Goal: Find specific page/section: Find specific page/section

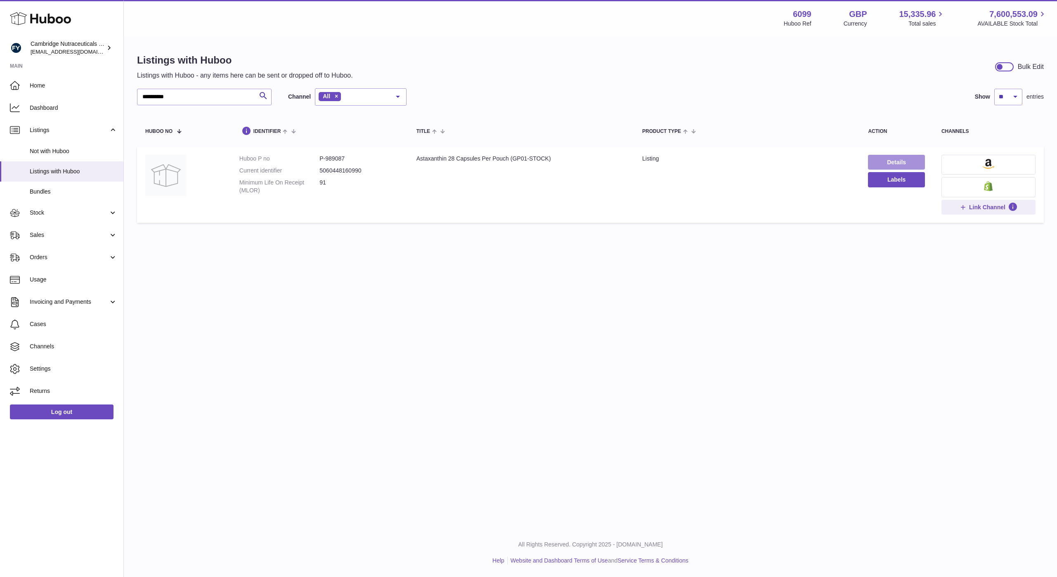
click at [889, 157] on link "Details" at bounding box center [896, 162] width 57 height 15
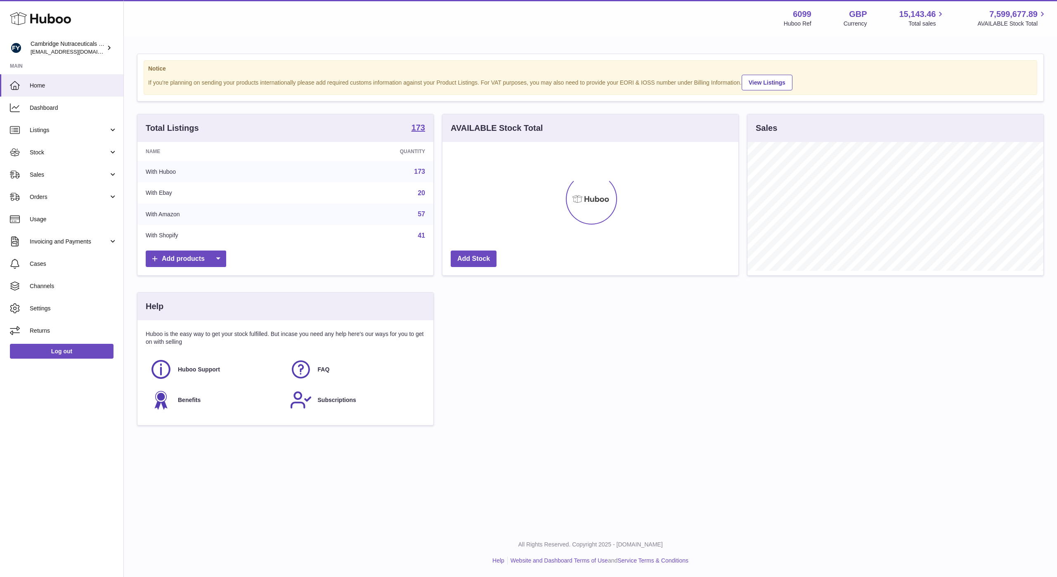
scroll to position [129, 296]
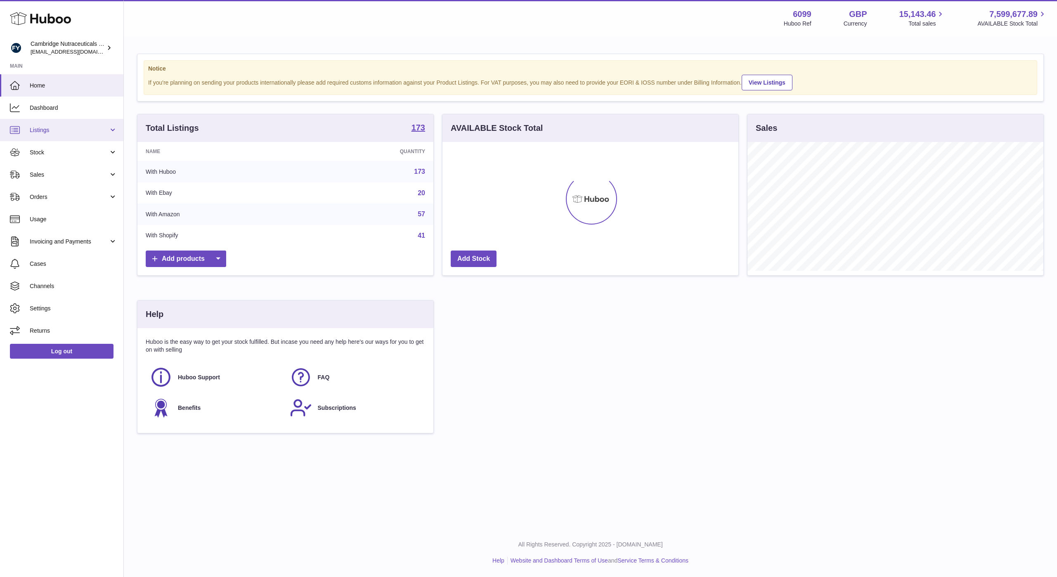
click at [50, 130] on span "Listings" at bounding box center [69, 130] width 79 height 8
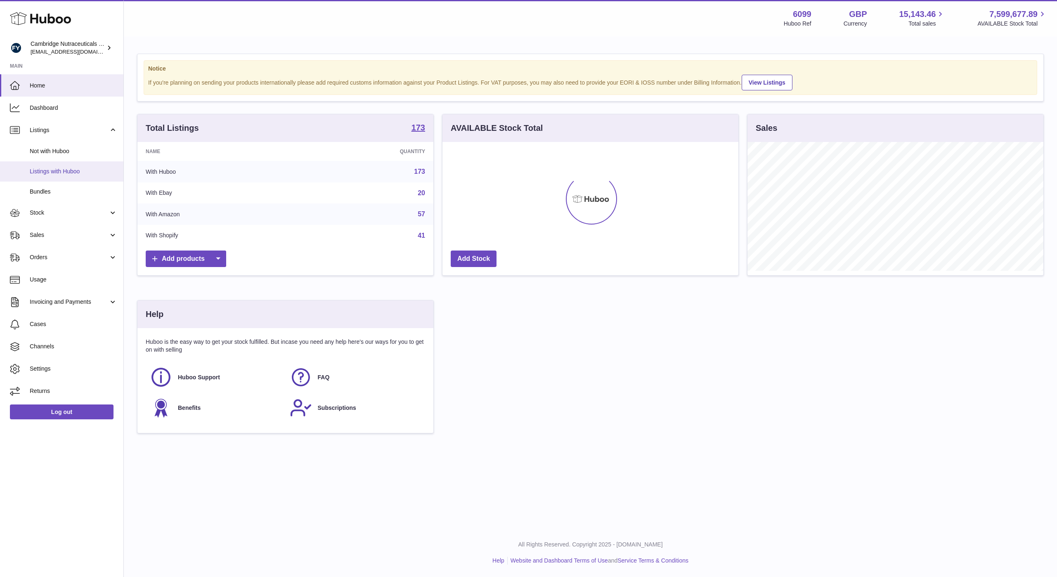
click at [64, 172] on span "Listings with Huboo" at bounding box center [74, 172] width 88 height 8
